Goal: Task Accomplishment & Management: Complete application form

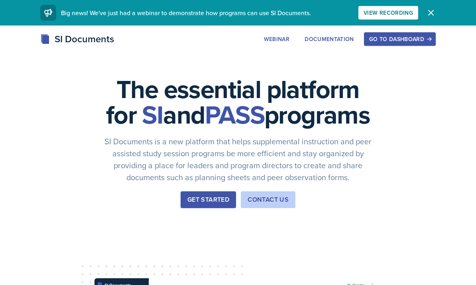
click at [400, 34] on button "Go to Dashboard" at bounding box center [400, 39] width 72 height 14
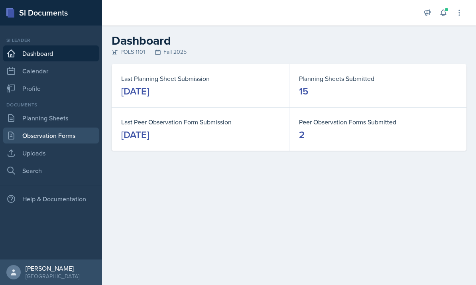
click at [70, 134] on link "Observation Forms" at bounding box center [51, 136] width 96 height 16
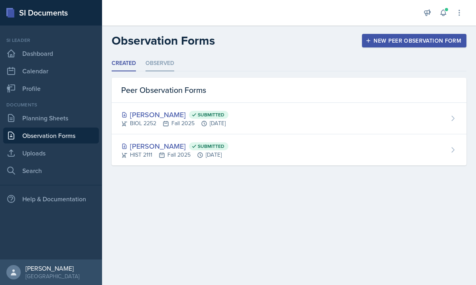
click at [169, 60] on li "Observed" at bounding box center [160, 64] width 29 height 16
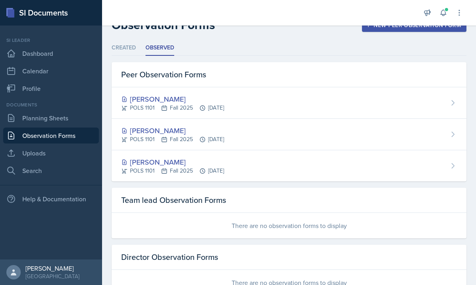
scroll to position [15, 0]
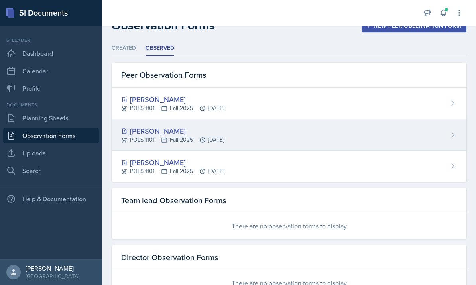
click at [221, 136] on div "POLS 1101 Fall 2025 Sep 23rd, 2025" at bounding box center [172, 140] width 103 height 8
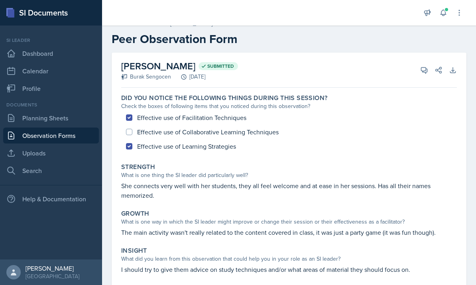
scroll to position [8, 0]
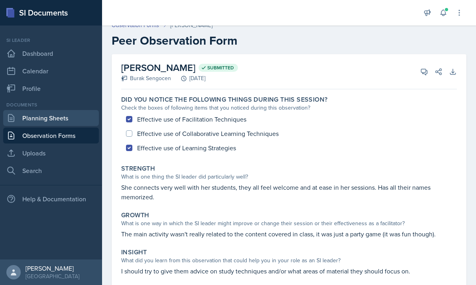
click at [69, 110] on link "Planning Sheets" at bounding box center [51, 118] width 96 height 16
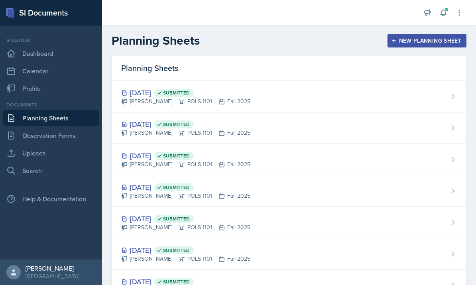
scroll to position [0, 0]
click at [411, 43] on div "New Planning Sheet" at bounding box center [427, 40] width 69 height 6
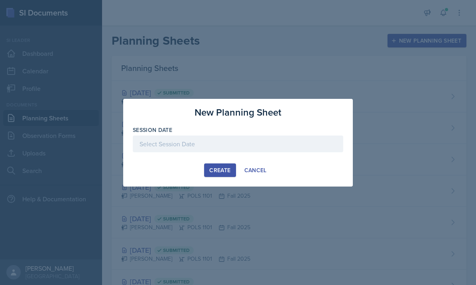
click at [229, 171] on div "Create" at bounding box center [219, 170] width 21 height 6
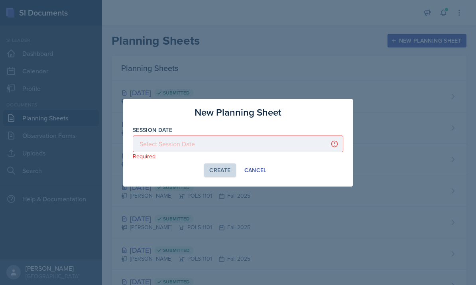
click at [189, 167] on div "Create Cancel" at bounding box center [238, 170] width 211 height 14
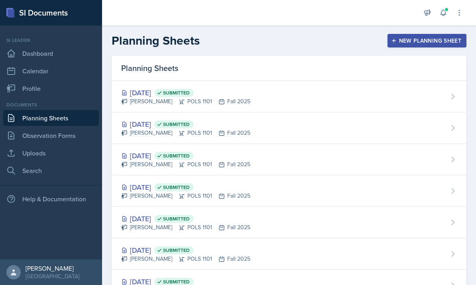
click at [444, 12] on icon at bounding box center [443, 13] width 8 height 8
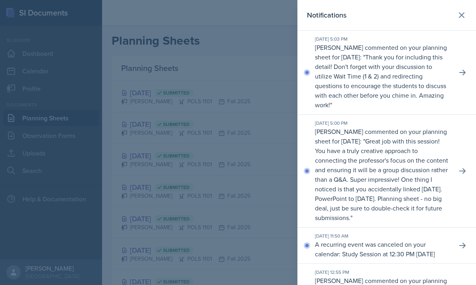
click at [254, 122] on div at bounding box center [238, 142] width 476 height 285
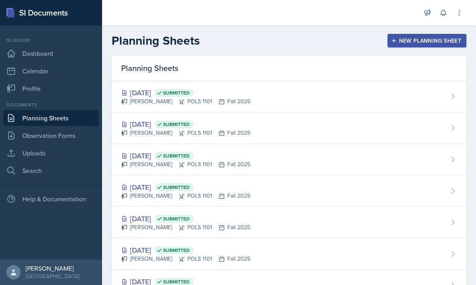
click at [457, 39] on div "New Planning Sheet" at bounding box center [427, 40] width 69 height 6
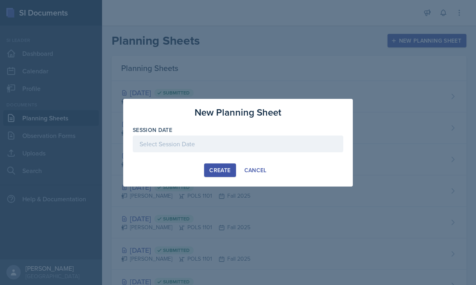
click at [256, 152] on div at bounding box center [238, 156] width 211 height 8
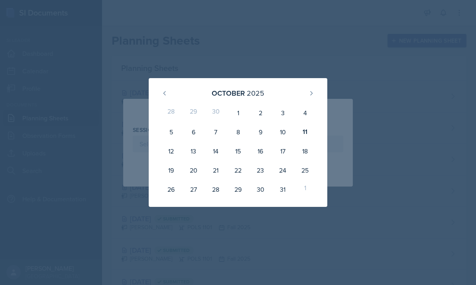
click at [178, 51] on div at bounding box center [238, 142] width 476 height 285
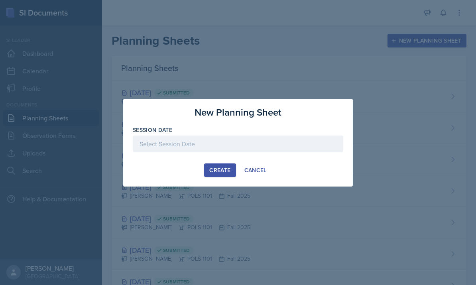
click at [207, 140] on div at bounding box center [238, 144] width 211 height 17
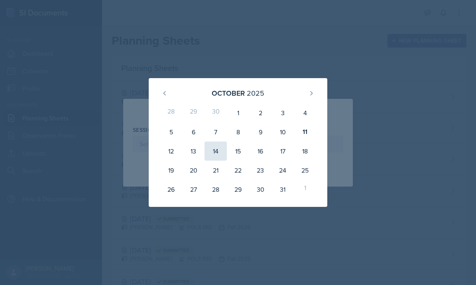
click at [215, 151] on div "14" at bounding box center [216, 151] width 22 height 19
type input "[DATE]"
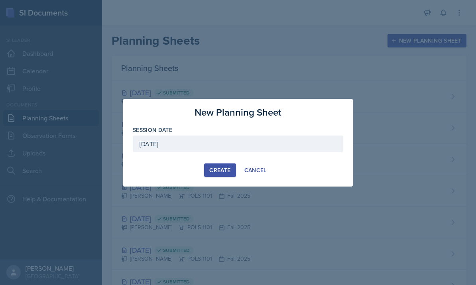
click at [225, 171] on div "Create" at bounding box center [219, 170] width 21 height 6
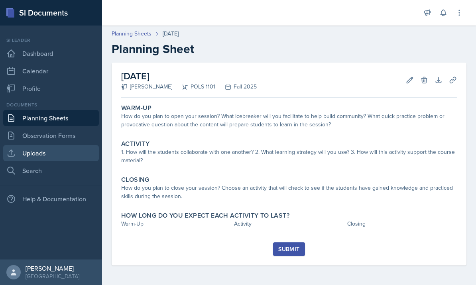
click at [68, 149] on link "Uploads" at bounding box center [51, 153] width 96 height 16
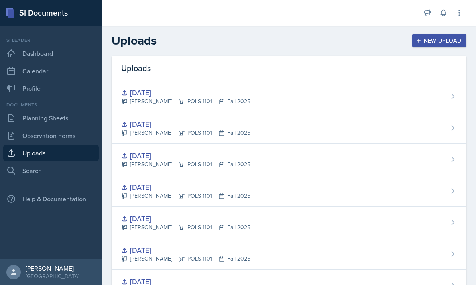
click at [443, 38] on div "New Upload" at bounding box center [440, 40] width 44 height 6
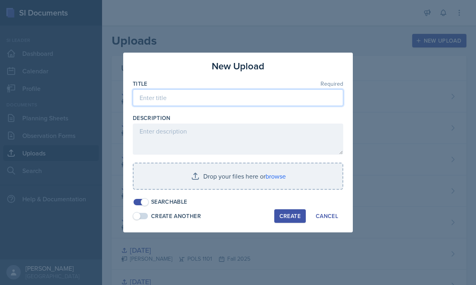
click at [233, 98] on input at bounding box center [238, 97] width 211 height 17
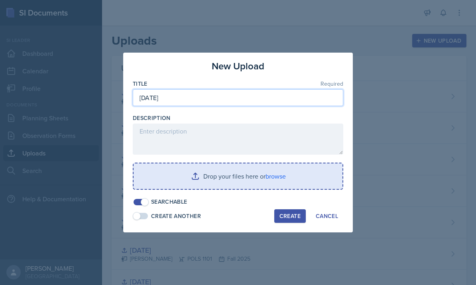
type input "[DATE]"
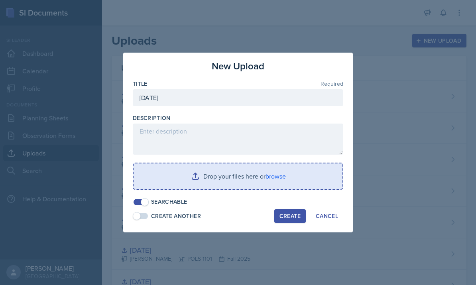
click at [255, 177] on input "file" at bounding box center [238, 176] width 209 height 26
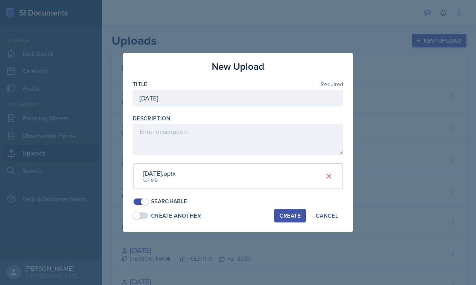
click at [291, 213] on div "Create" at bounding box center [290, 216] width 21 height 6
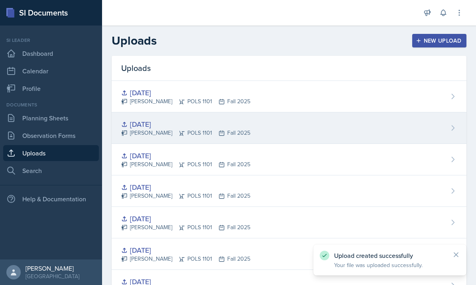
scroll to position [9, 0]
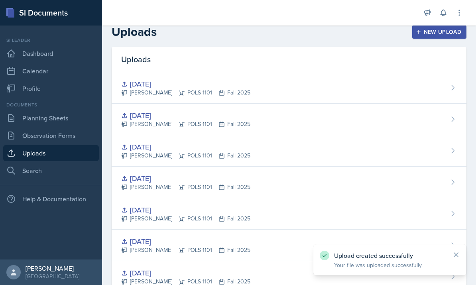
click at [447, 30] on div "New Upload" at bounding box center [440, 32] width 44 height 6
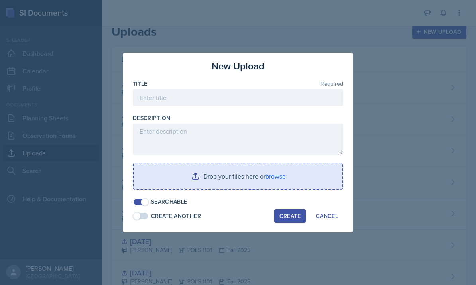
click at [275, 182] on input "file" at bounding box center [238, 176] width 209 height 26
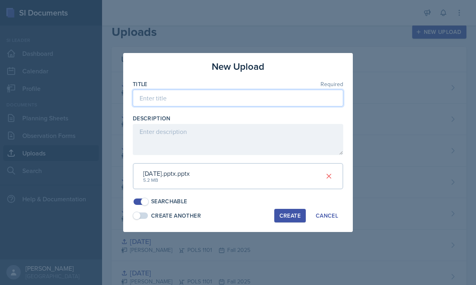
click at [218, 97] on input at bounding box center [238, 98] width 211 height 17
type input "[DATE]"
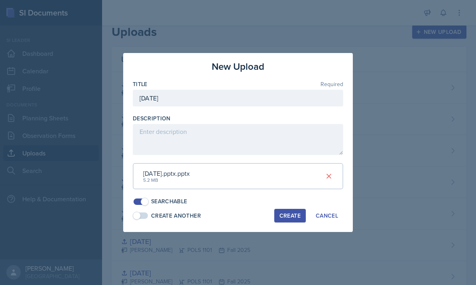
click at [296, 217] on div "Create" at bounding box center [290, 216] width 21 height 6
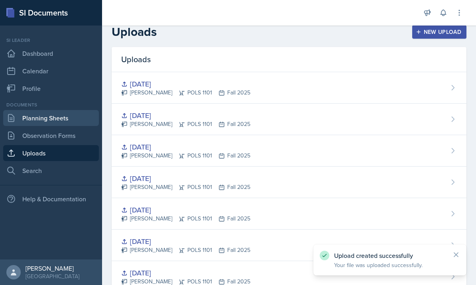
click at [51, 125] on link "Planning Sheets" at bounding box center [51, 118] width 96 height 16
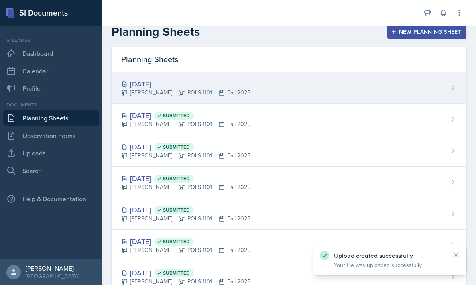
click at [332, 79] on div "[DATE] Malk Almimar POLS 1101 Fall 2025" at bounding box center [289, 88] width 355 height 32
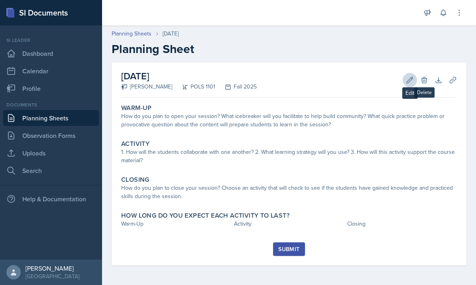
click at [415, 81] on button "Edit" at bounding box center [410, 80] width 14 height 14
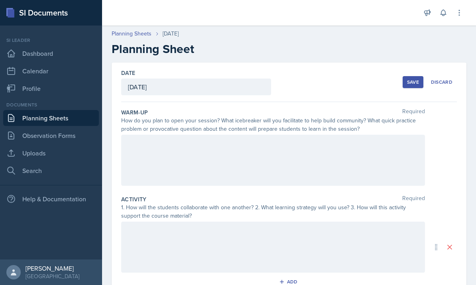
click at [151, 146] on div at bounding box center [273, 160] width 304 height 51
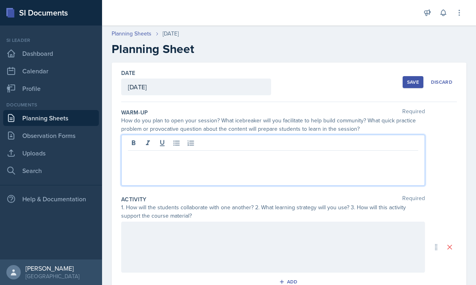
click at [167, 159] on p at bounding box center [273, 157] width 290 height 10
click at [167, 157] on p at bounding box center [273, 157] width 290 height 10
click at [0, 0] on html "SI Documents Si leader Dashboard Calendar Profile Documents Planning Sheets Obs…" at bounding box center [238, 142] width 476 height 285
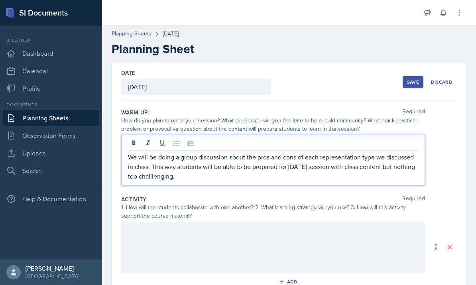
click at [152, 178] on p "We will be doing a group discussion about the pros and cons of each representat…" at bounding box center [273, 166] width 290 height 29
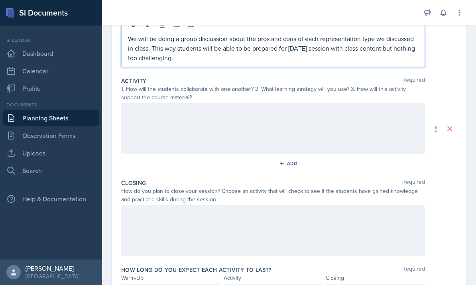
click at [191, 131] on div at bounding box center [273, 128] width 304 height 51
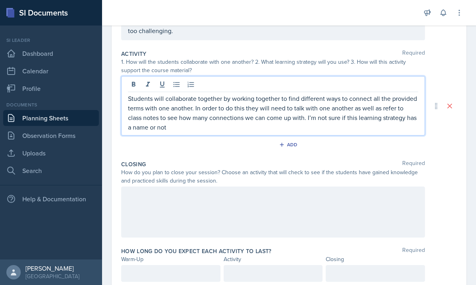
click at [229, 197] on div at bounding box center [273, 212] width 304 height 51
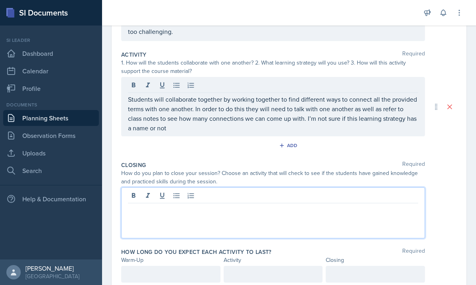
scroll to position [144, 0]
click at [311, 217] on div "I plan to close the session by doing a think pair" at bounding box center [273, 213] width 304 height 51
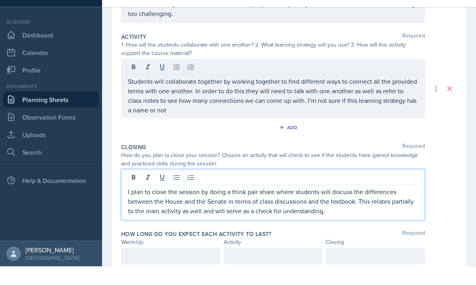
scroll to position [30, 0]
click at [175, 266] on div at bounding box center [170, 274] width 99 height 17
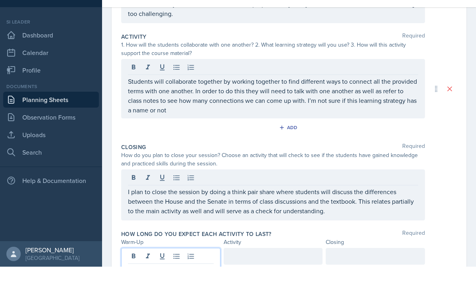
click at [274, 266] on div at bounding box center [273, 274] width 99 height 17
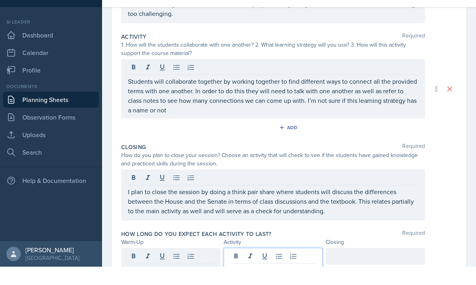
click at [378, 266] on div at bounding box center [375, 274] width 99 height 17
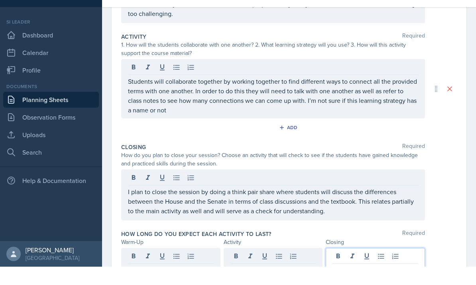
click at [343, 248] on div "How long do you expect each activity to last? Required" at bounding box center [289, 252] width 336 height 8
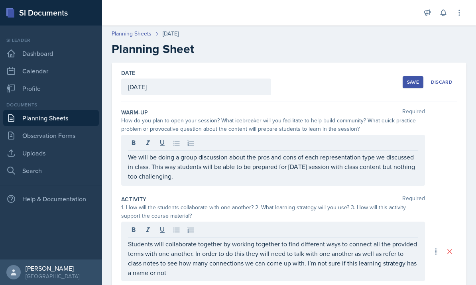
scroll to position [0, 0]
click at [418, 79] on div "Save" at bounding box center [413, 82] width 12 height 6
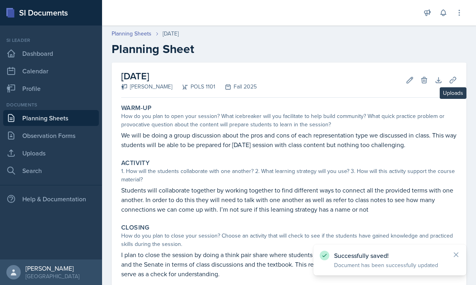
click at [447, 73] on button "Uploads" at bounding box center [453, 80] width 14 height 14
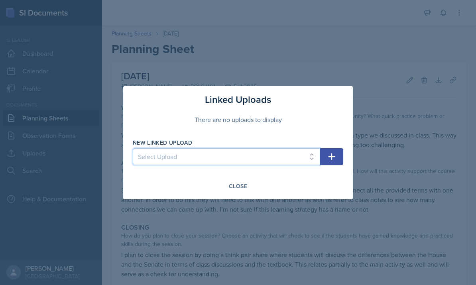
select select "94d5443e-b31a-44fc-b8d5-8f0b02ca6e65"
click at [329, 160] on icon "button" at bounding box center [332, 157] width 10 height 10
select select
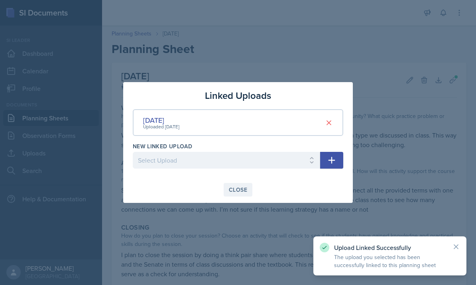
click at [238, 189] on div "Close" at bounding box center [238, 190] width 18 height 6
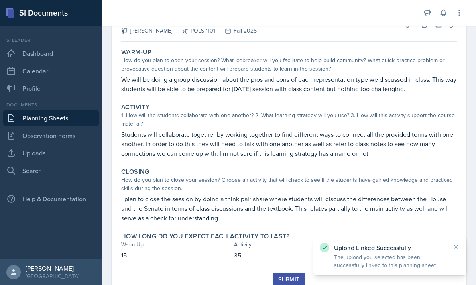
scroll to position [56, 0]
click at [285, 276] on div "Submit" at bounding box center [288, 279] width 21 height 6
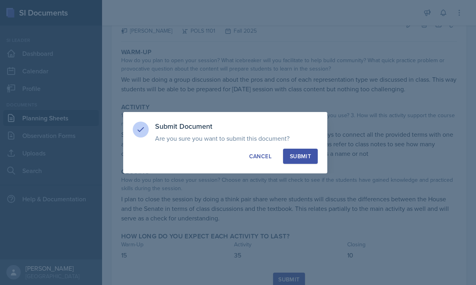
click at [305, 156] on div "Submit" at bounding box center [300, 156] width 21 height 8
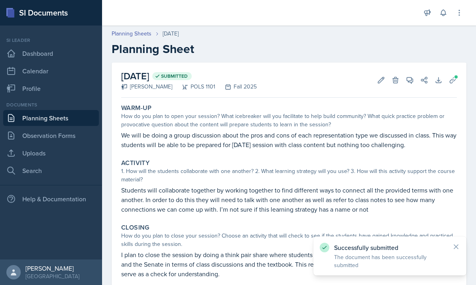
scroll to position [0, 0]
click at [25, 110] on link "Planning Sheets" at bounding box center [51, 118] width 96 height 16
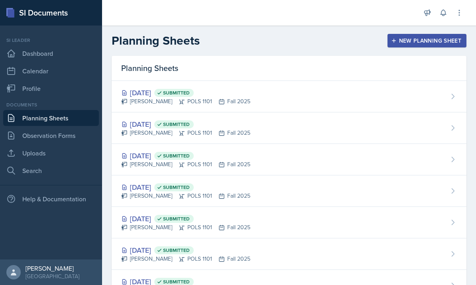
click at [437, 43] on div "New Planning Sheet" at bounding box center [427, 40] width 69 height 6
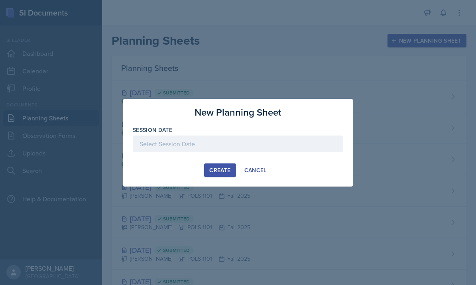
click at [211, 145] on div at bounding box center [238, 144] width 211 height 17
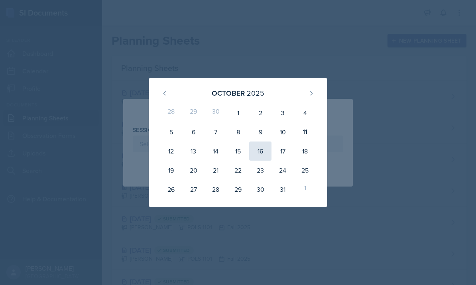
click at [264, 155] on div "16" at bounding box center [260, 151] width 22 height 19
type input "October 16th, 2025"
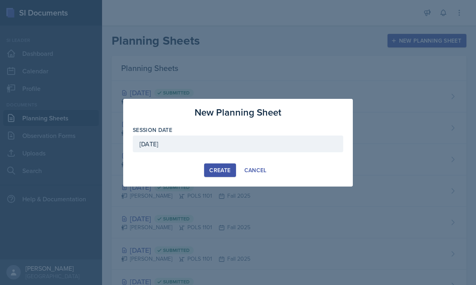
click at [222, 169] on div "Create" at bounding box center [219, 170] width 21 height 6
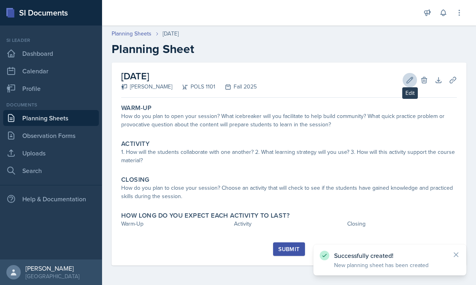
click at [413, 83] on icon at bounding box center [410, 80] width 8 height 8
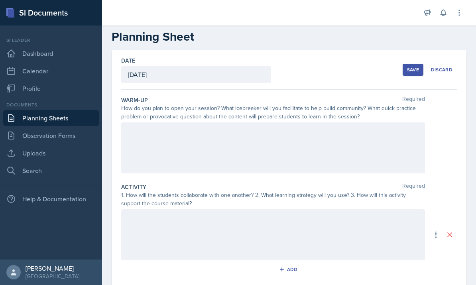
scroll to position [10, 0]
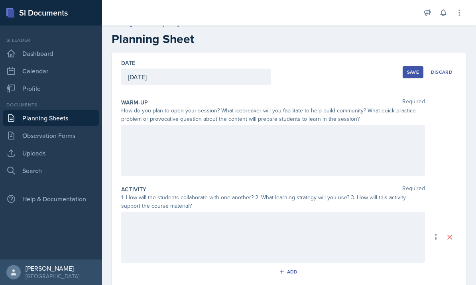
click at [265, 143] on div at bounding box center [273, 150] width 304 height 51
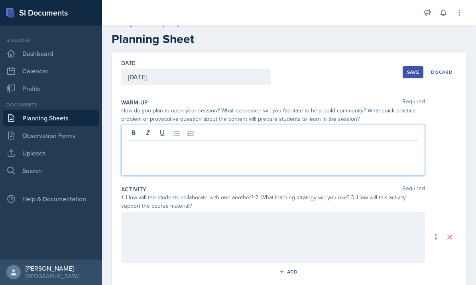
click at [265, 144] on p at bounding box center [273, 147] width 290 height 10
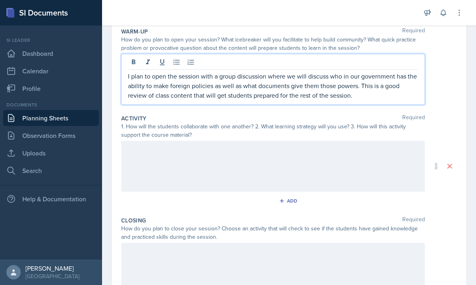
scroll to position [94, 0]
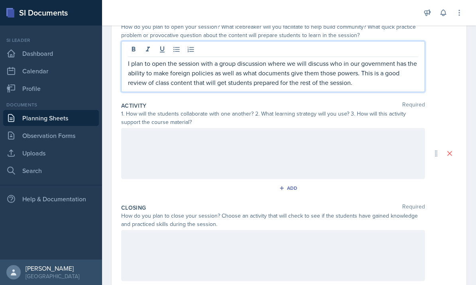
click at [331, 147] on div at bounding box center [273, 153] width 304 height 51
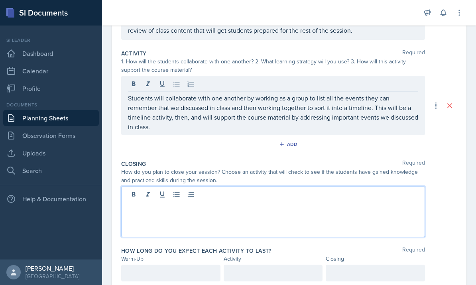
scroll to position [144, 0]
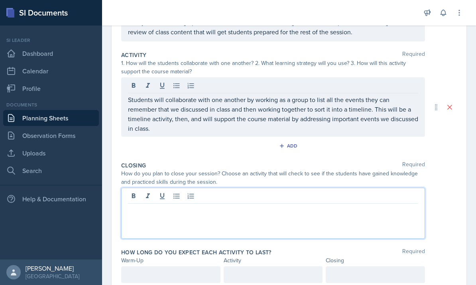
click at [336, 192] on div at bounding box center [273, 213] width 304 height 51
click at [246, 217] on div "I plan to close the session" at bounding box center [273, 213] width 304 height 51
click at [339, 210] on p "I plan to close the session by discussing the overall repercussions of the" at bounding box center [273, 210] width 290 height 10
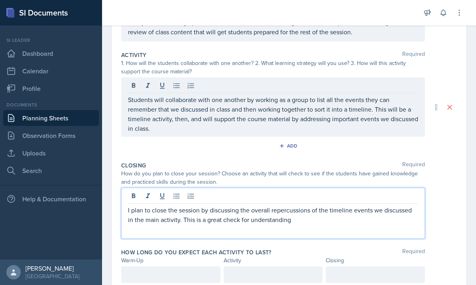
drag, startPoint x: 367, startPoint y: 203, endPoint x: 355, endPoint y: 220, distance: 21.7
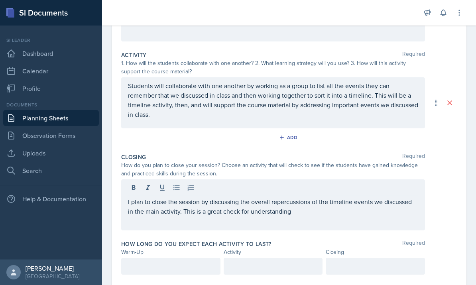
scroll to position [136, 0]
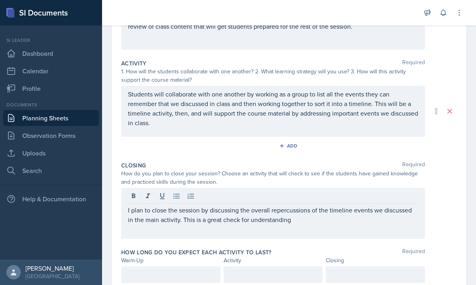
click at [355, 220] on p "I plan to close the session by discussing the overall repercussions of the time…" at bounding box center [273, 214] width 290 height 19
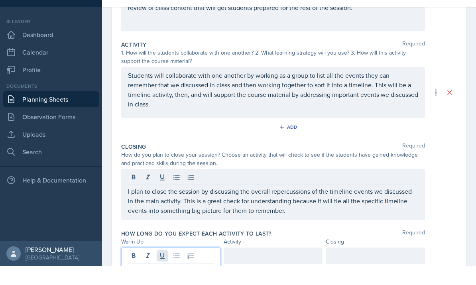
click at [162, 266] on div at bounding box center [170, 281] width 99 height 31
click at [240, 266] on div at bounding box center [273, 274] width 99 height 17
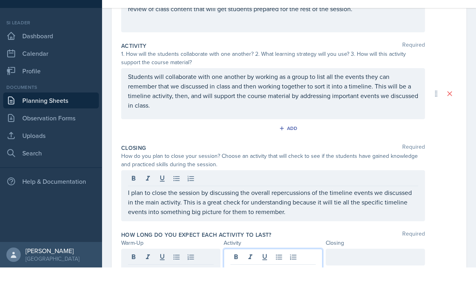
click at [246, 284] on p at bounding box center [273, 289] width 86 height 10
click at [347, 266] on div at bounding box center [375, 274] width 99 height 17
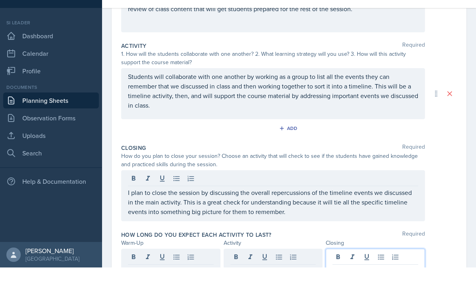
click at [328, 195] on div "Closing Required How do you plan to close your session? Choose an activity that…" at bounding box center [289, 201] width 336 height 87
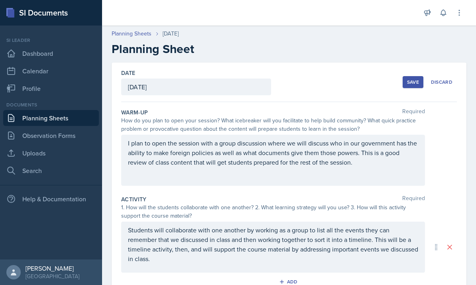
scroll to position [0, 0]
click at [414, 76] on button "Save" at bounding box center [413, 82] width 21 height 12
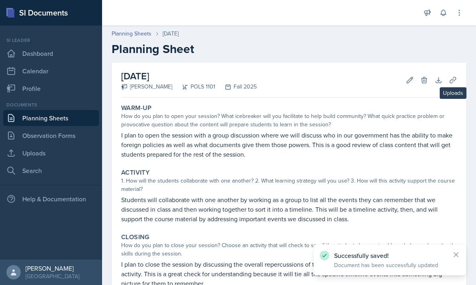
click at [449, 73] on button "Uploads" at bounding box center [453, 80] width 14 height 14
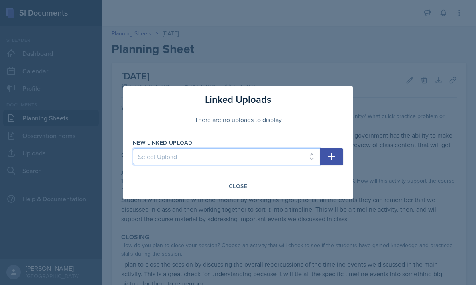
select select "539e7e72-58e0-4abb-8c0b-877739a89d4c"
click at [332, 158] on icon "button" at bounding box center [332, 156] width 7 height 7
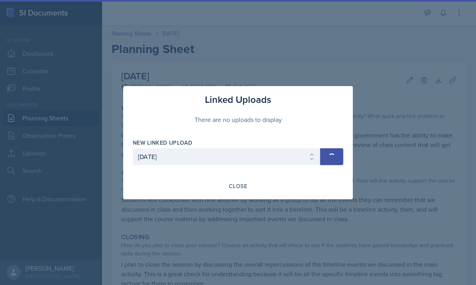
select select
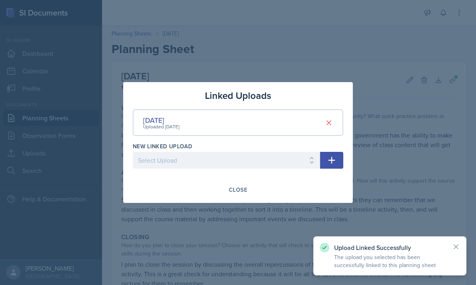
click at [348, 86] on div "Linked Uploads 10-16-25 Uploaded Oct 11th, 2025 New Linked Upload Select Upload…" at bounding box center [238, 142] width 230 height 121
click at [244, 188] on div "Close" at bounding box center [238, 190] width 18 height 6
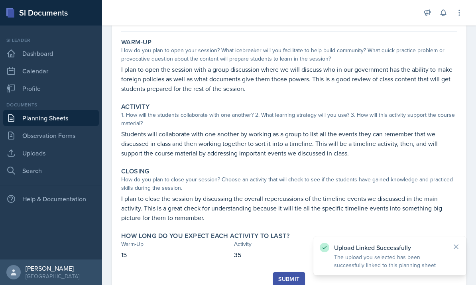
scroll to position [65, 0]
click at [278, 273] on button "Submit" at bounding box center [289, 280] width 32 height 14
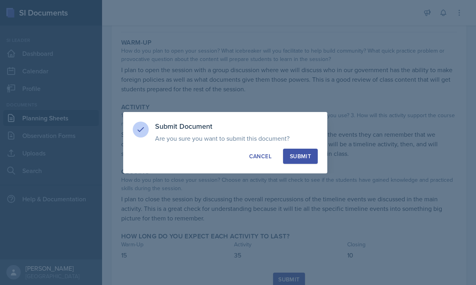
click at [301, 152] on div "Submit" at bounding box center [300, 156] width 21 height 8
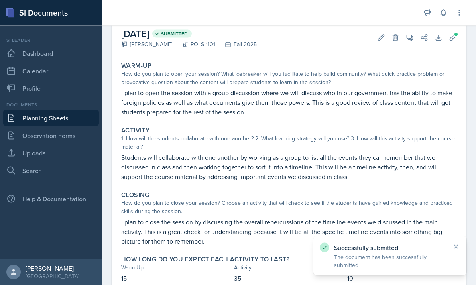
scroll to position [0, 0]
click at [35, 112] on link "Planning Sheets" at bounding box center [51, 118] width 96 height 16
